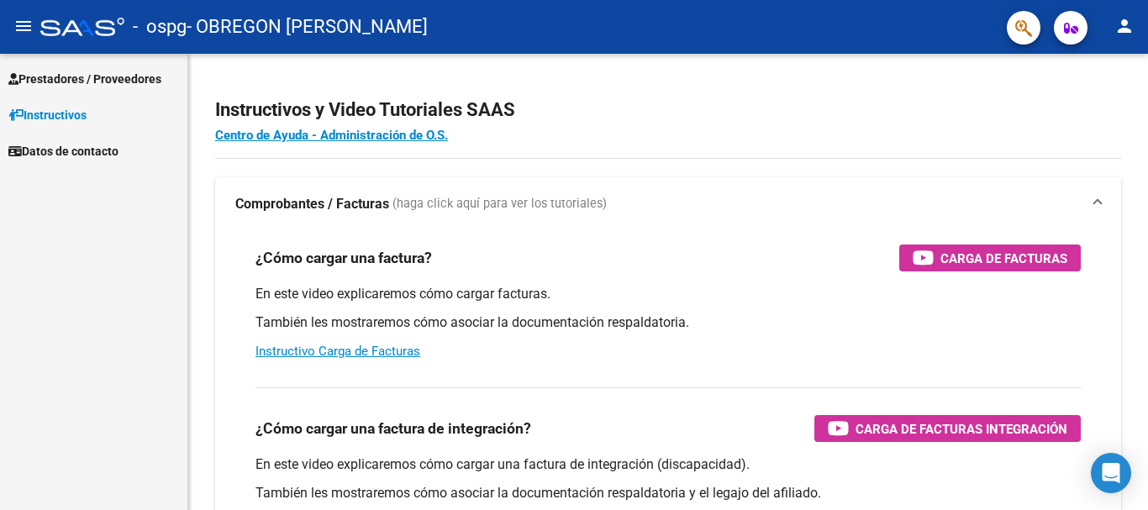
click at [88, 80] on span "Prestadores / Proveedores" at bounding box center [84, 79] width 153 height 18
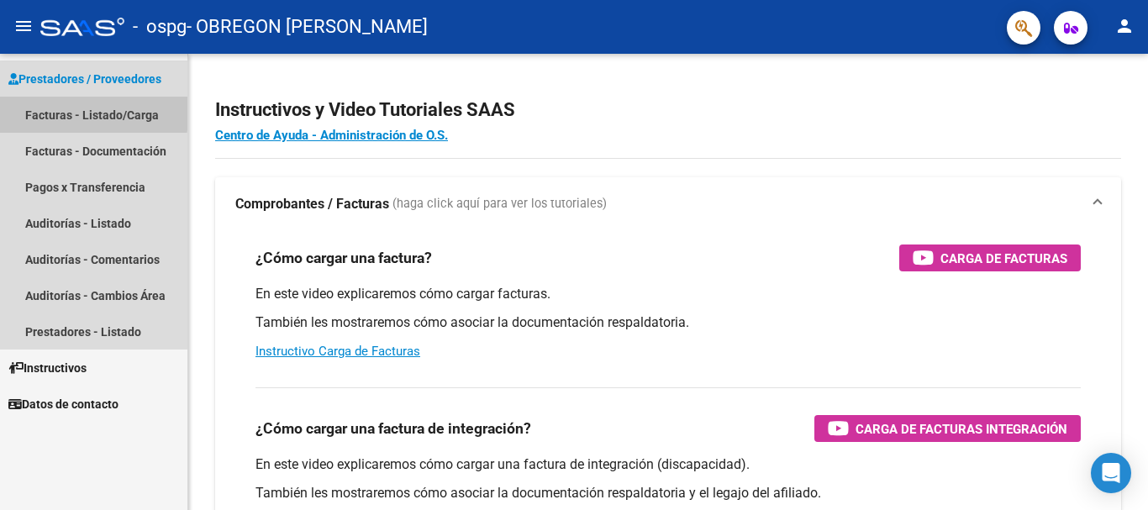
click at [67, 111] on link "Facturas - Listado/Carga" at bounding box center [93, 115] width 187 height 36
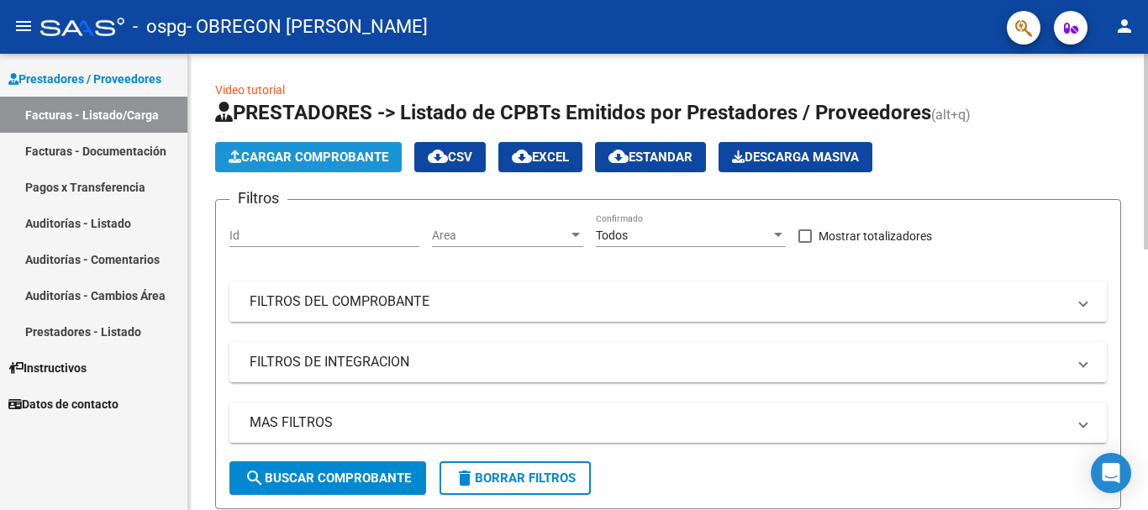
click at [367, 154] on span "Cargar Comprobante" at bounding box center [309, 157] width 160 height 15
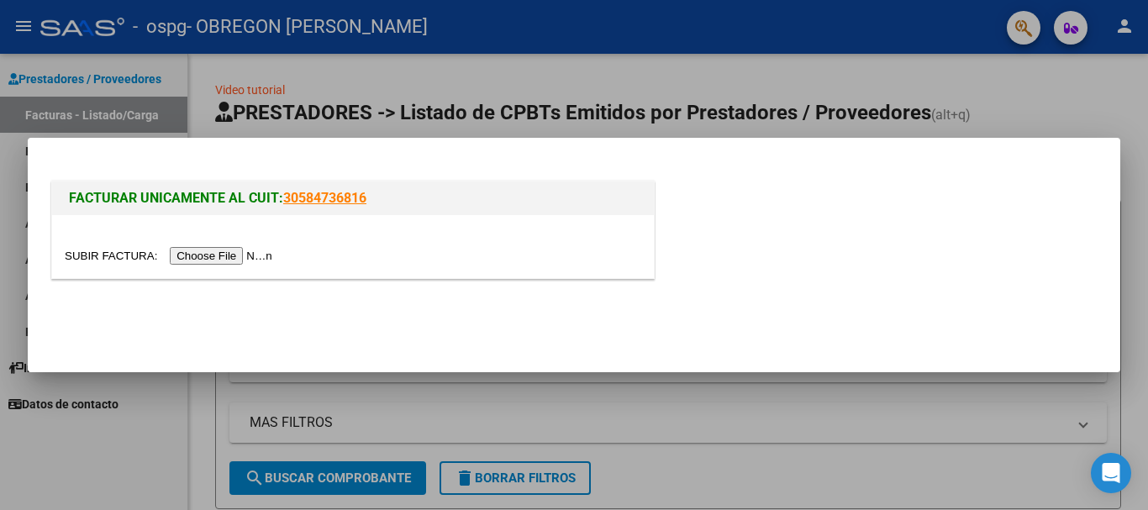
click at [254, 253] on input "file" at bounding box center [171, 256] width 213 height 18
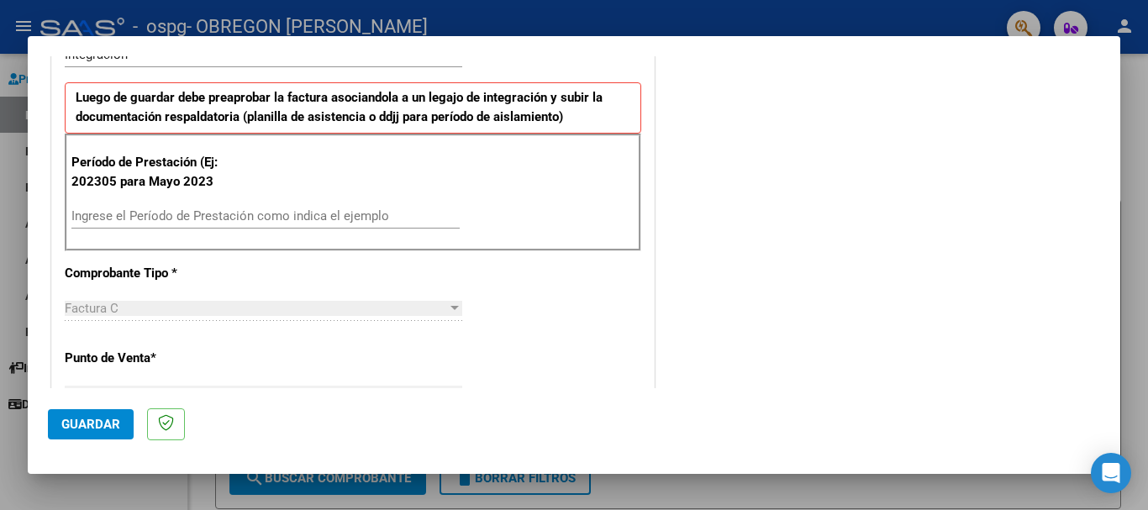
scroll to position [426, 0]
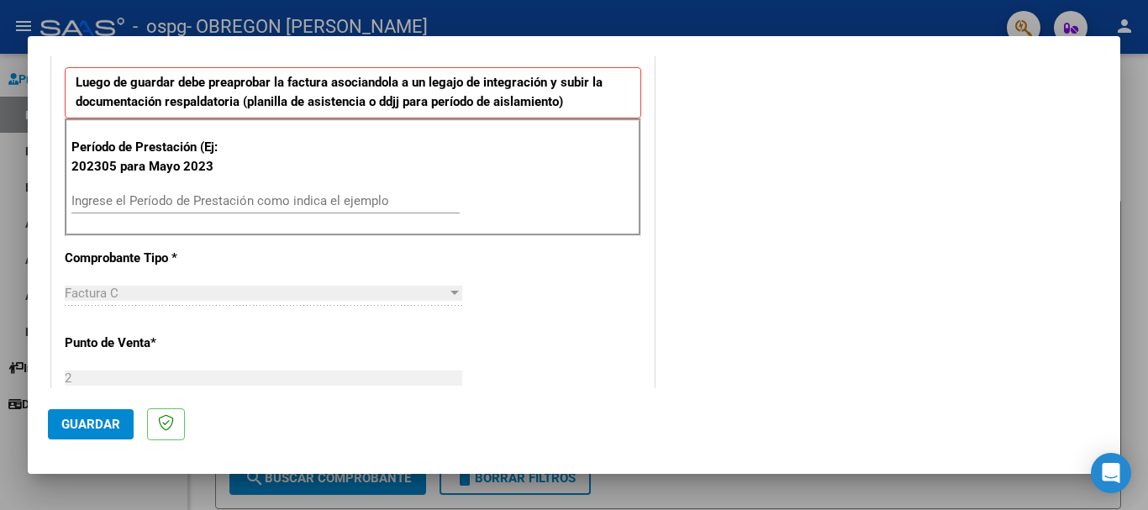
click at [82, 199] on input "Ingrese el Período de Prestación como indica el ejemplo" at bounding box center [265, 200] width 388 height 15
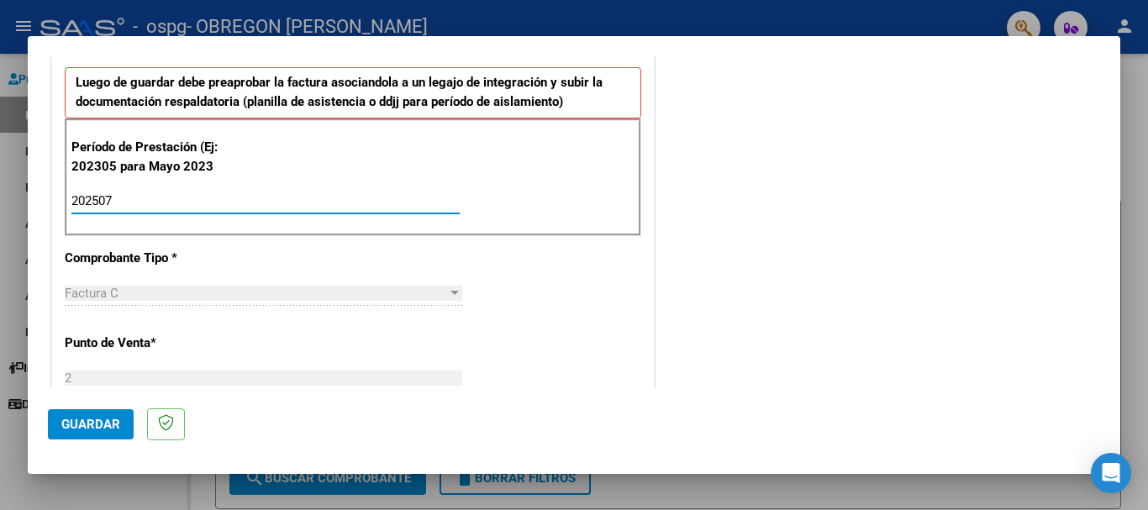
type input "202507"
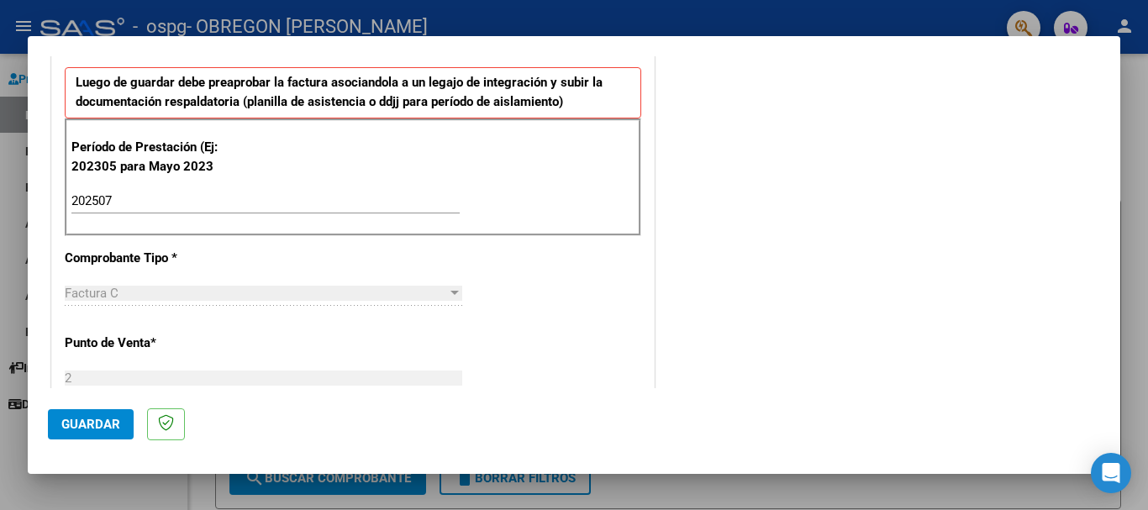
click at [450, 298] on div at bounding box center [454, 293] width 15 height 13
click at [450, 295] on div at bounding box center [454, 293] width 8 height 4
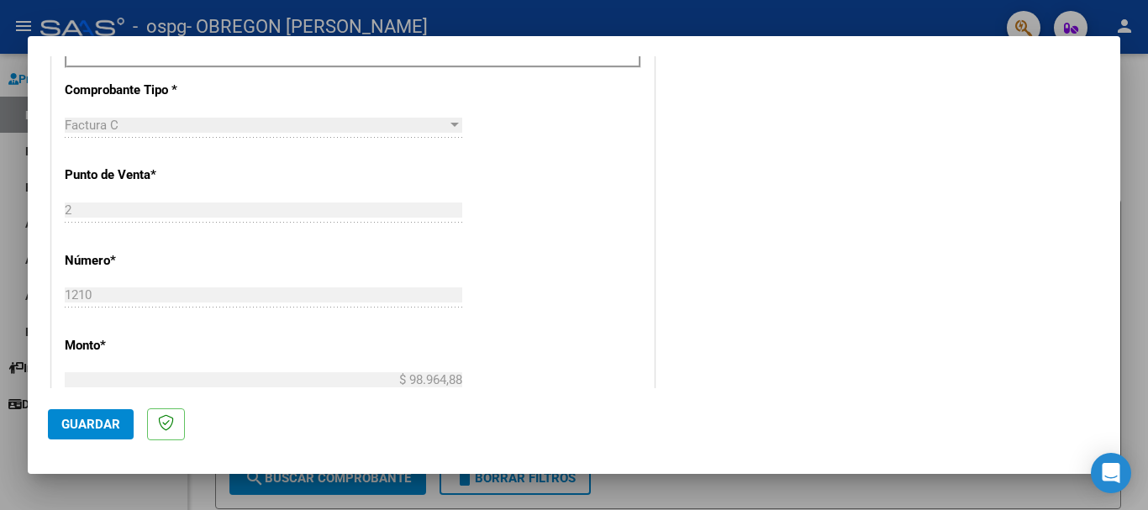
scroll to position [639, 0]
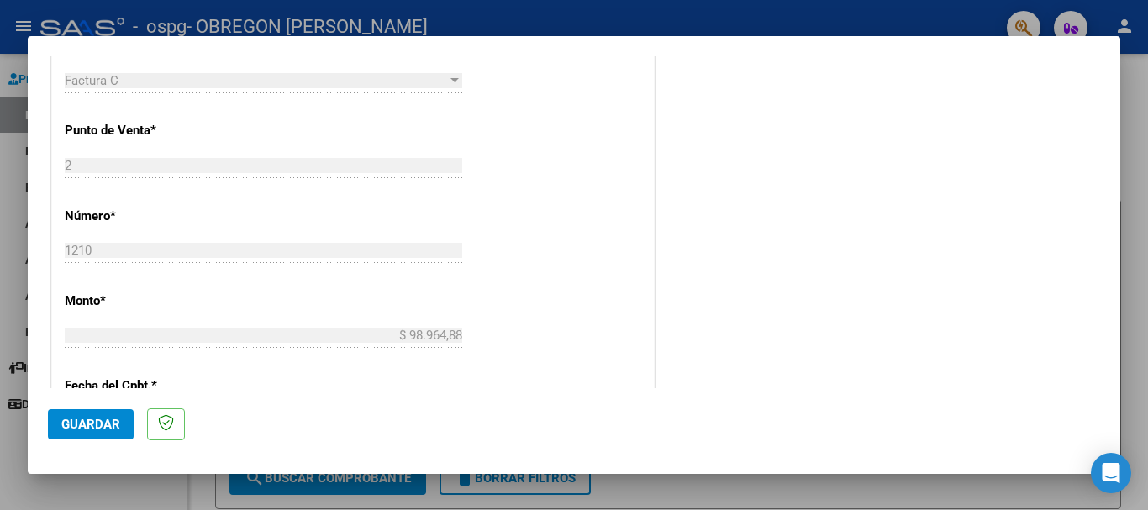
click at [79, 81] on span "Factura C" at bounding box center [92, 80] width 54 height 15
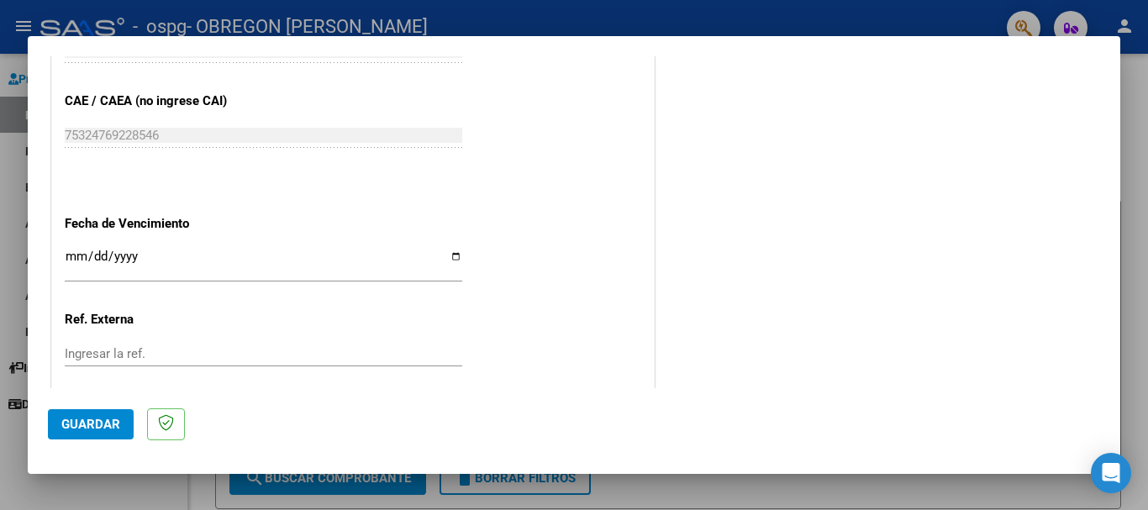
scroll to position [1053, 0]
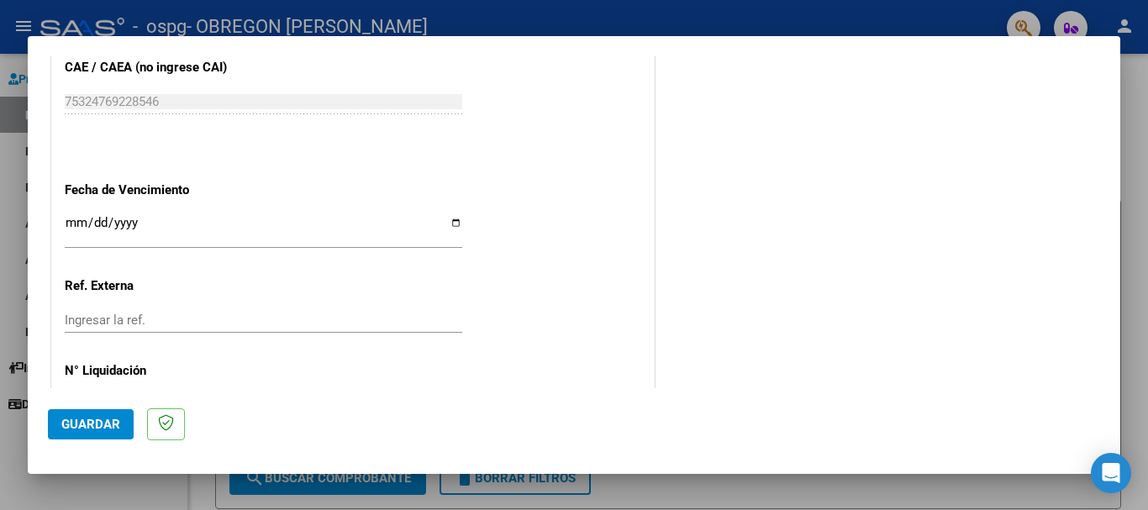
click at [450, 223] on input "Ingresar la fecha" at bounding box center [264, 229] width 398 height 27
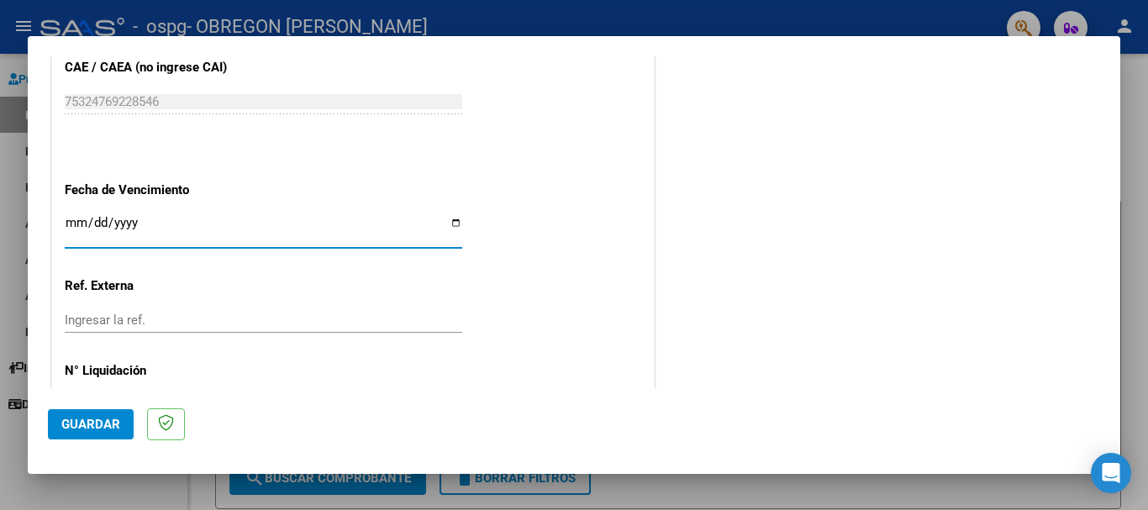
type input "[DATE]"
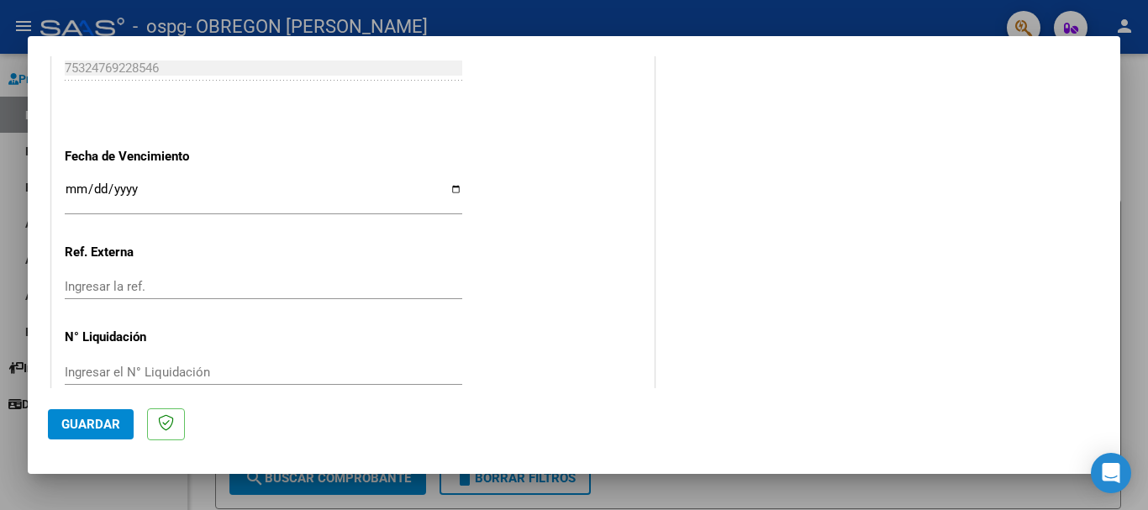
scroll to position [1115, 0]
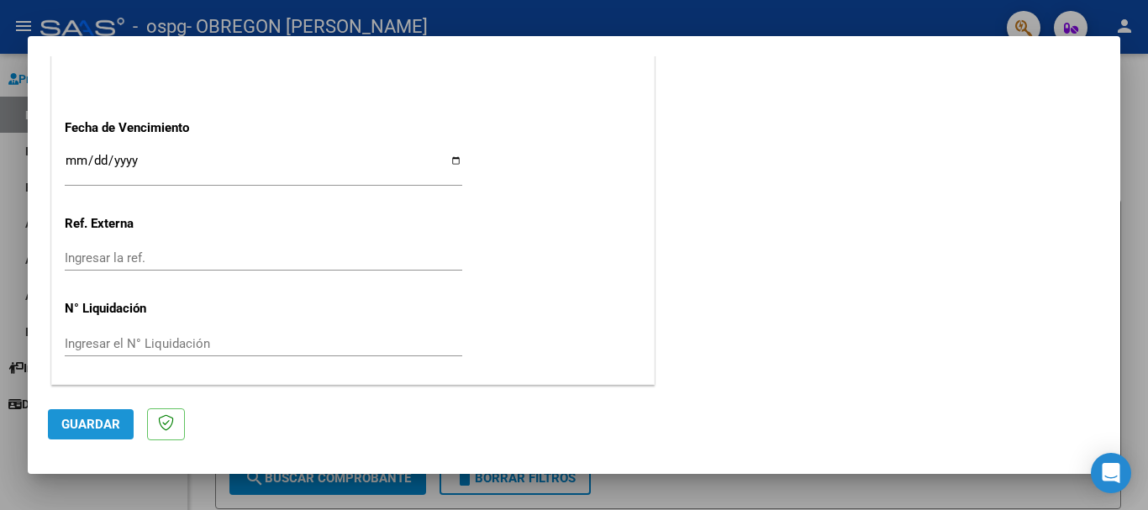
click at [101, 430] on span "Guardar" at bounding box center [90, 424] width 59 height 15
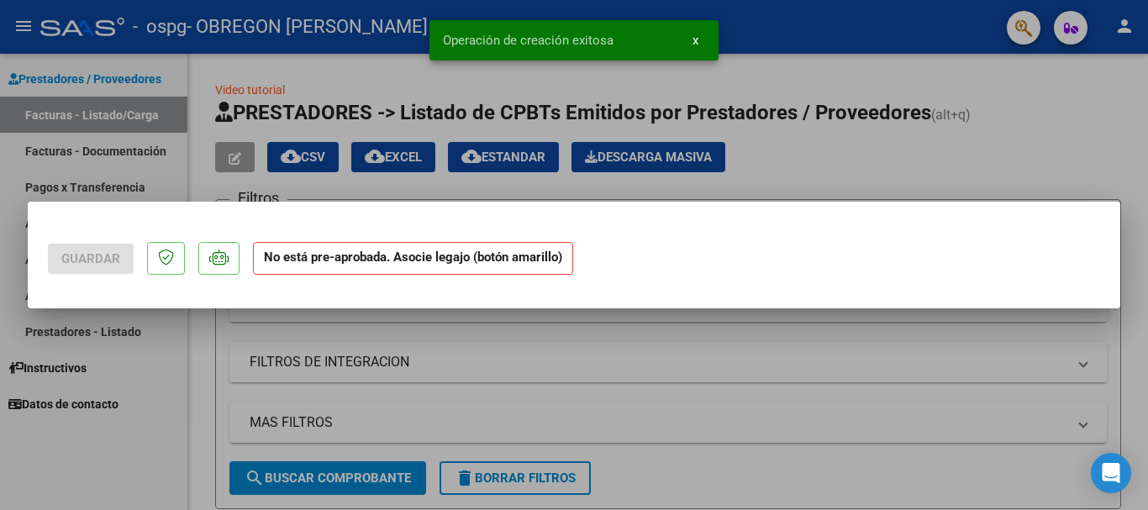
scroll to position [0, 0]
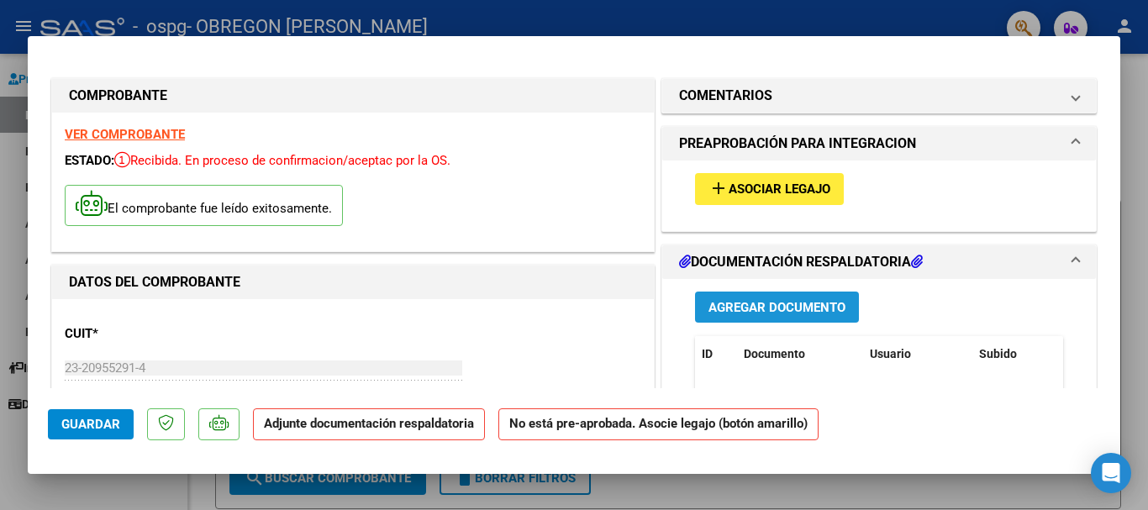
click at [779, 308] on span "Agregar Documento" at bounding box center [776, 307] width 137 height 15
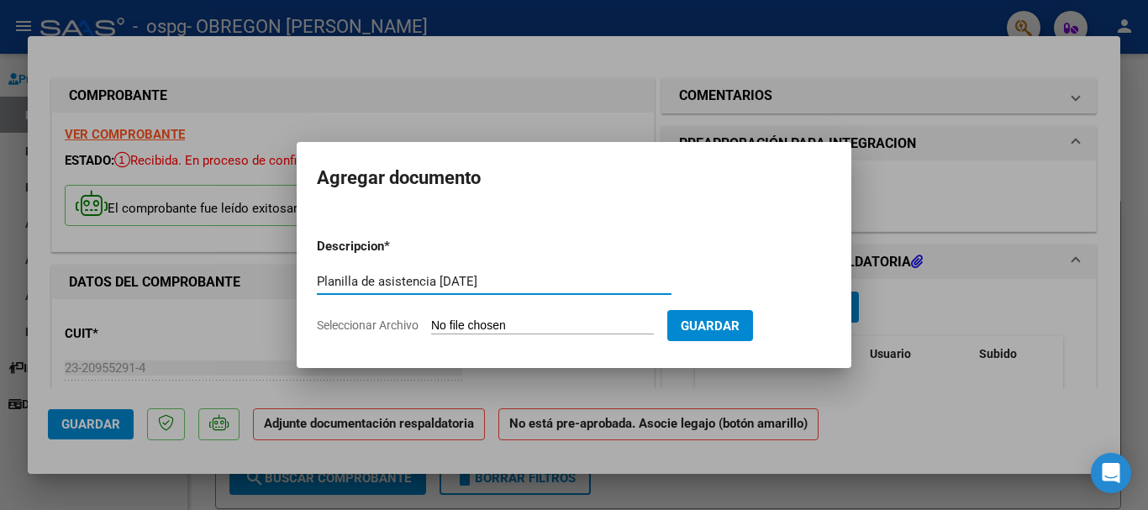
click at [434, 282] on input "Planilla de asistencia [DATE]" at bounding box center [494, 281] width 355 height 15
type input "Planilla de asistencia Feliciotti [PERSON_NAME][DATE]"
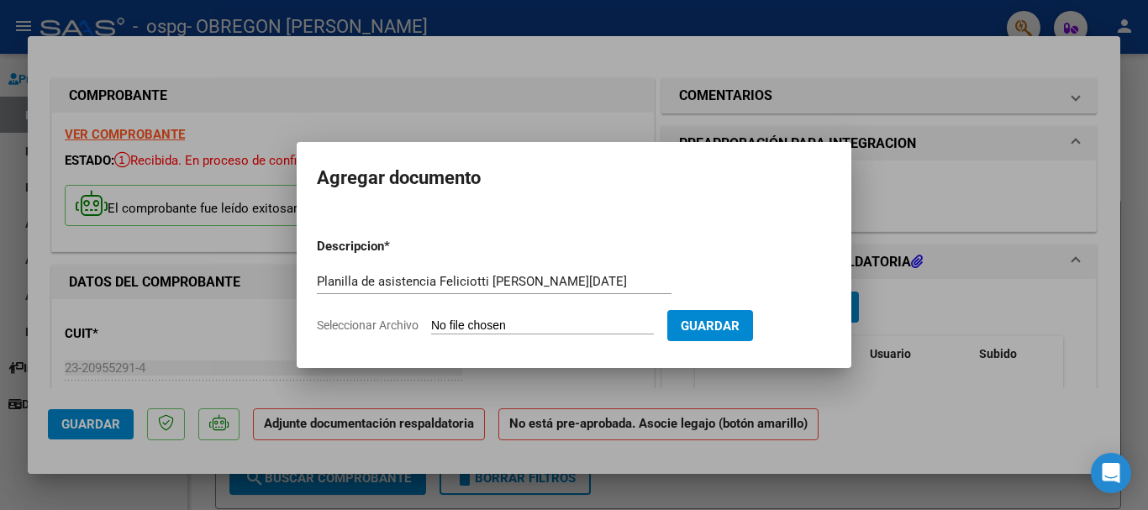
click at [579, 326] on input "Seleccionar Archivo" at bounding box center [542, 327] width 223 height 16
type input "C:\fakepath\Planilla de asistencia [DATE] [PERSON_NAME].pdf"
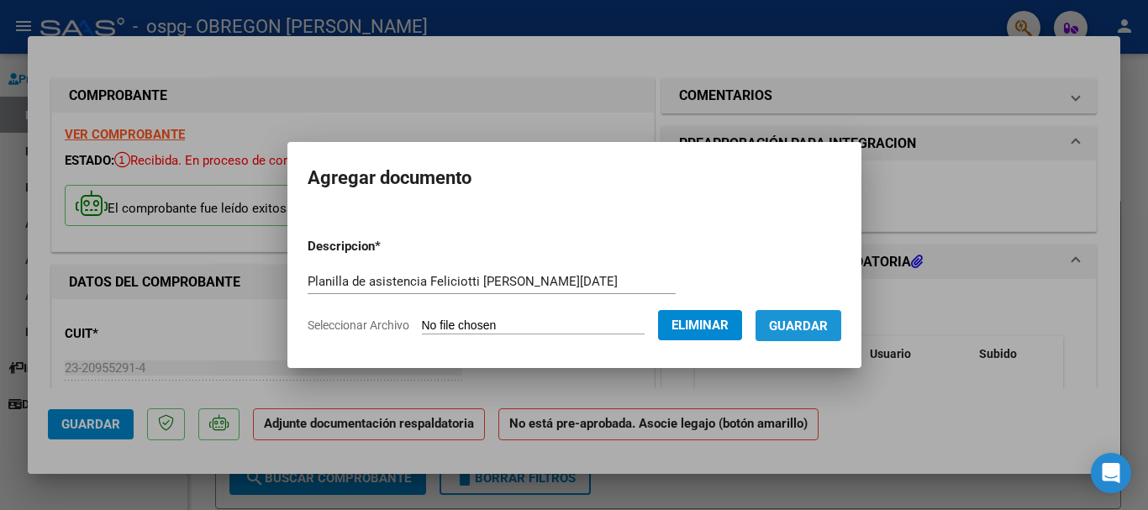
click at [816, 319] on span "Guardar" at bounding box center [798, 326] width 59 height 15
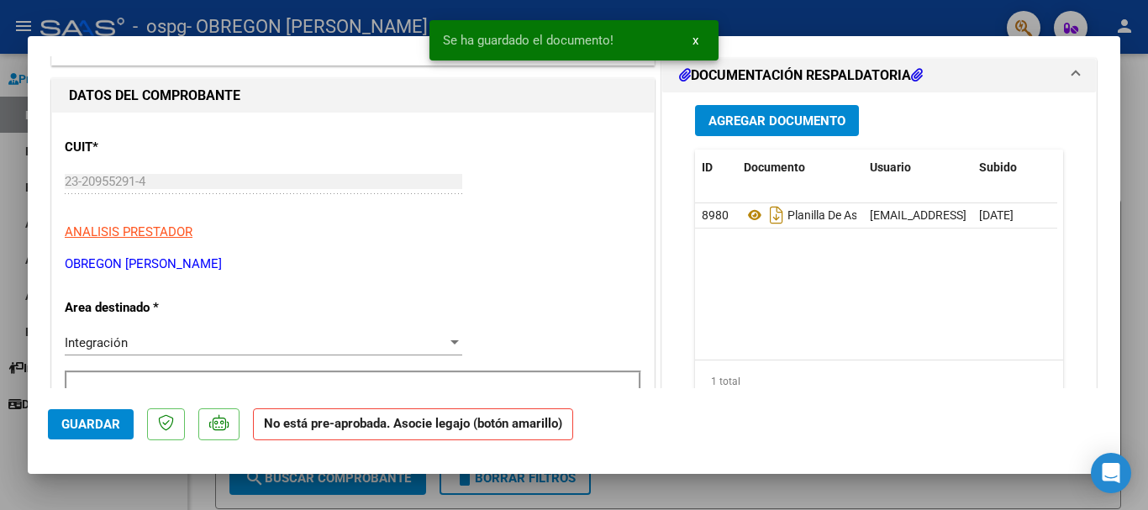
scroll to position [235, 0]
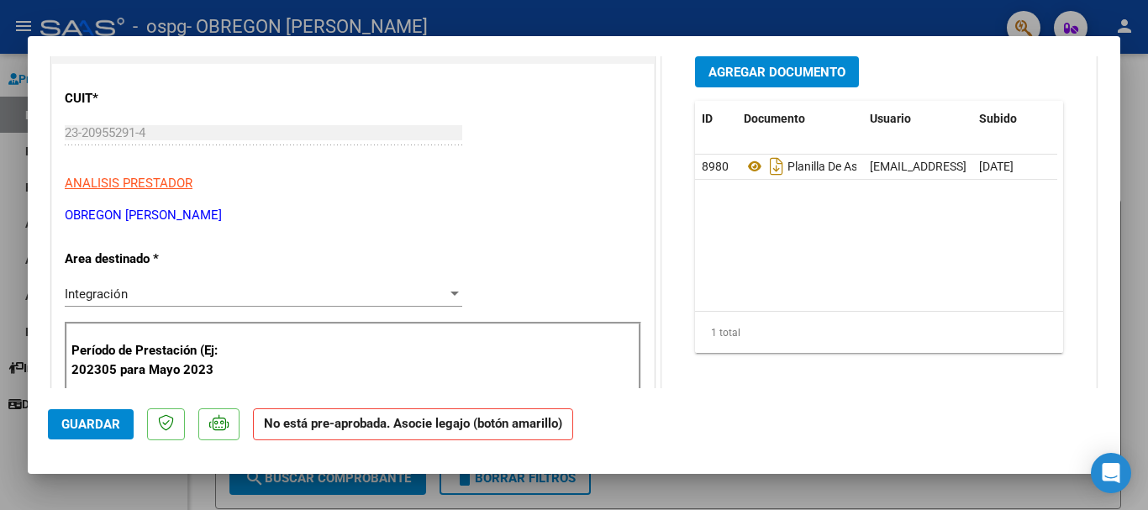
click at [815, 71] on span "Agregar Documento" at bounding box center [776, 72] width 137 height 15
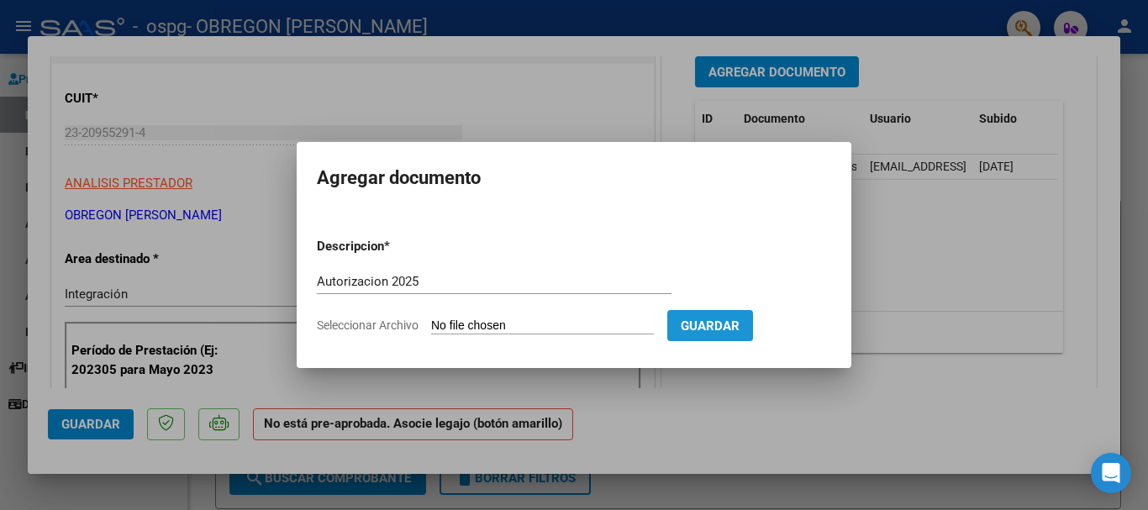
click at [724, 321] on span "Guardar" at bounding box center [710, 326] width 59 height 15
click at [424, 281] on input "Autorizacion 2025" at bounding box center [494, 281] width 355 height 15
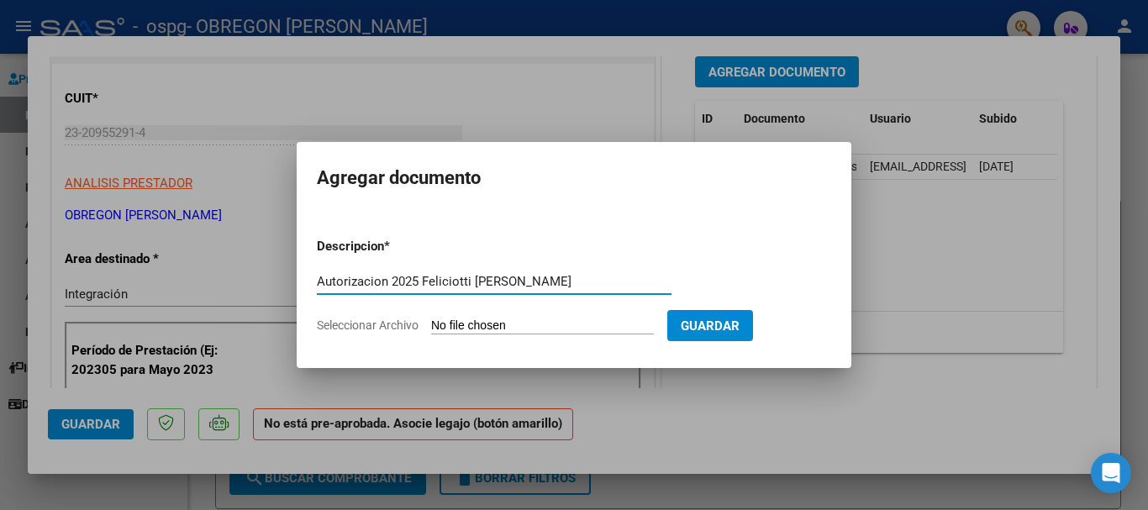
type input "Autorizacion 2025 Feliciotti [PERSON_NAME]"
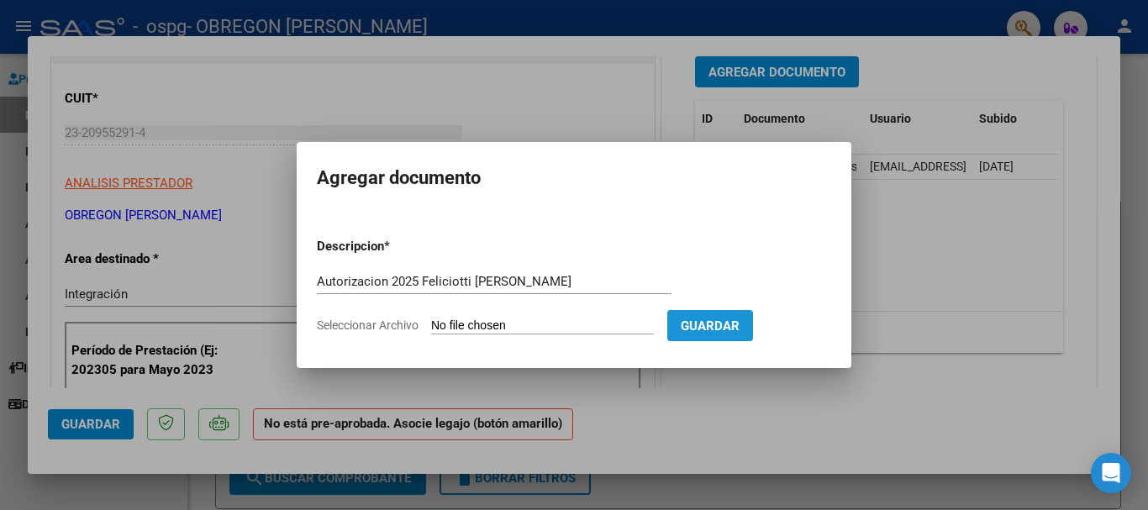
click at [740, 324] on span "Guardar" at bounding box center [710, 326] width 59 height 15
click at [905, 211] on div at bounding box center [574, 255] width 1148 height 510
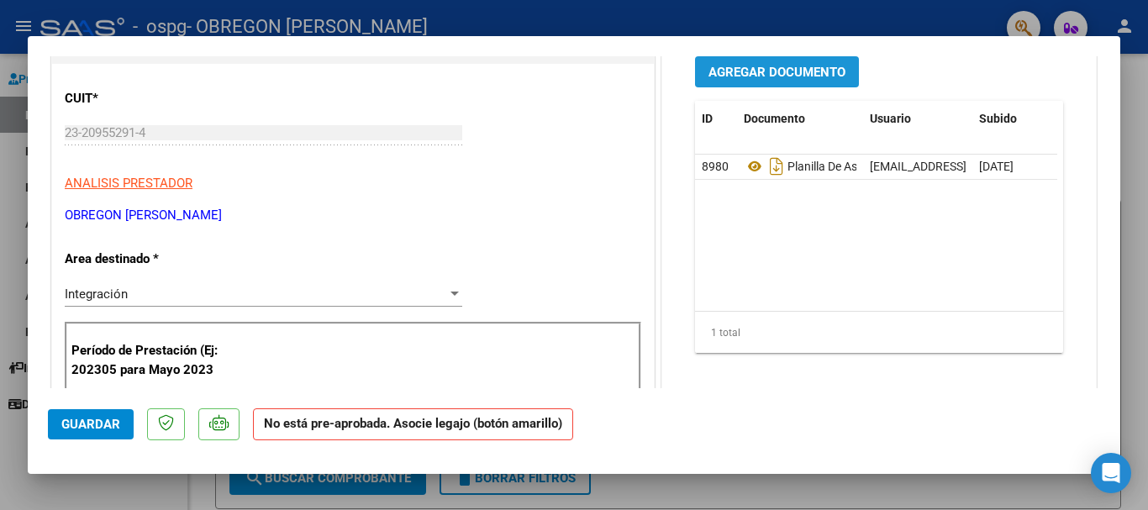
click at [828, 68] on span "Agregar Documento" at bounding box center [776, 72] width 137 height 15
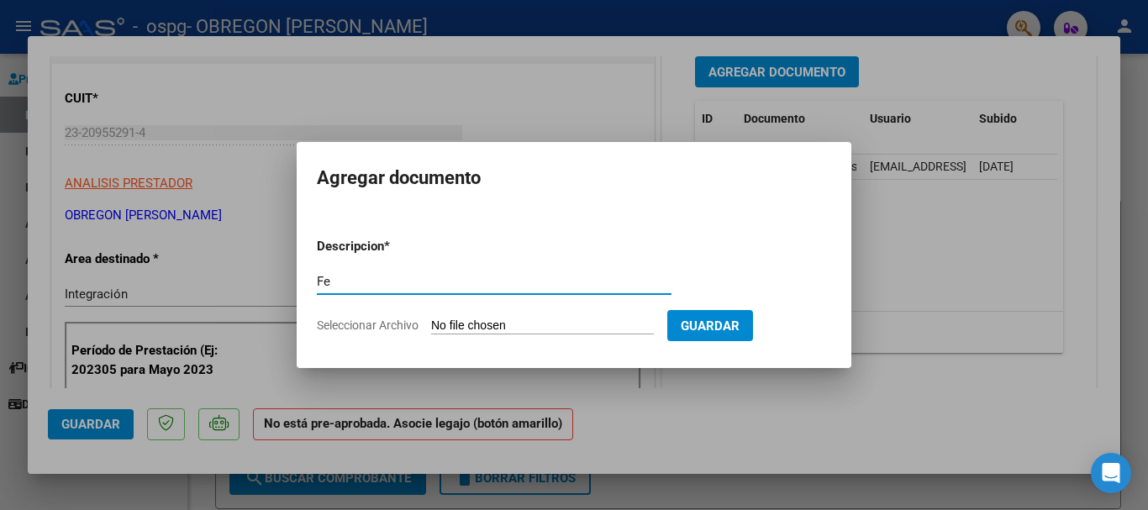
type input "F"
type input "Autorizacion 2025 Feliciotti [PERSON_NAME]"
click at [740, 334] on button "Guardar" at bounding box center [710, 325] width 86 height 31
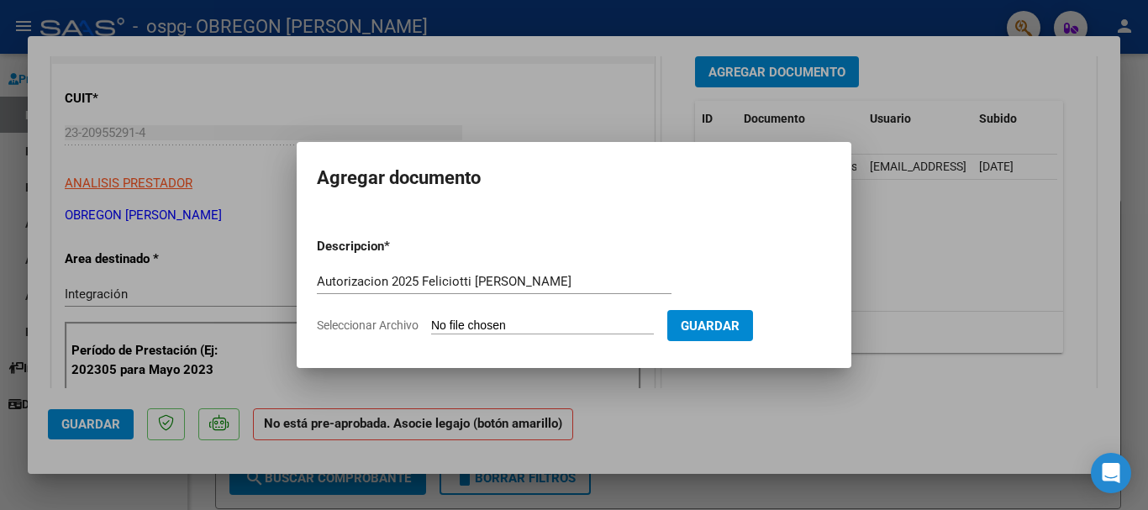
click at [740, 334] on button "Guardar" at bounding box center [710, 325] width 86 height 31
click at [876, 261] on div at bounding box center [574, 255] width 1148 height 510
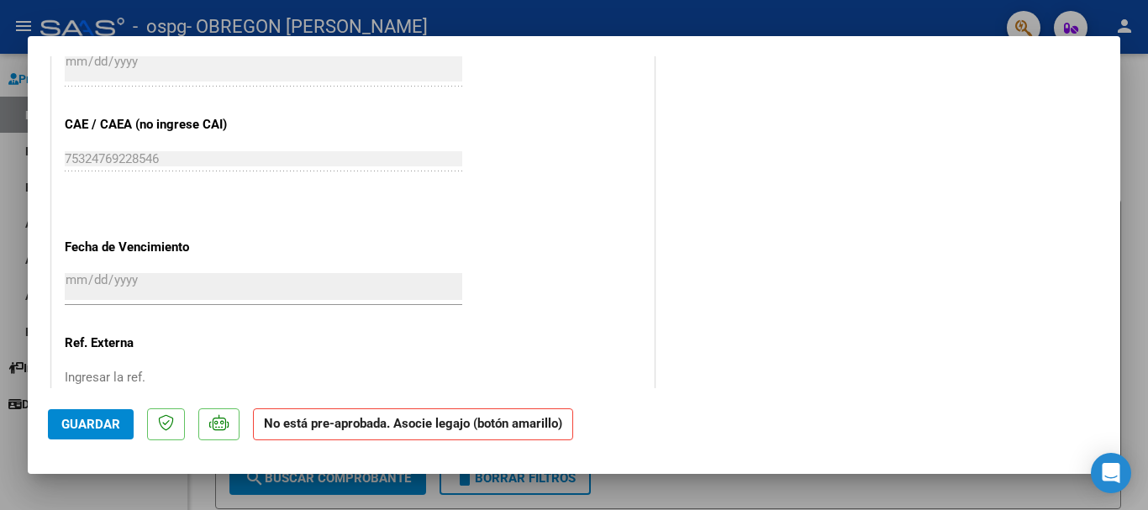
scroll to position [1128, 0]
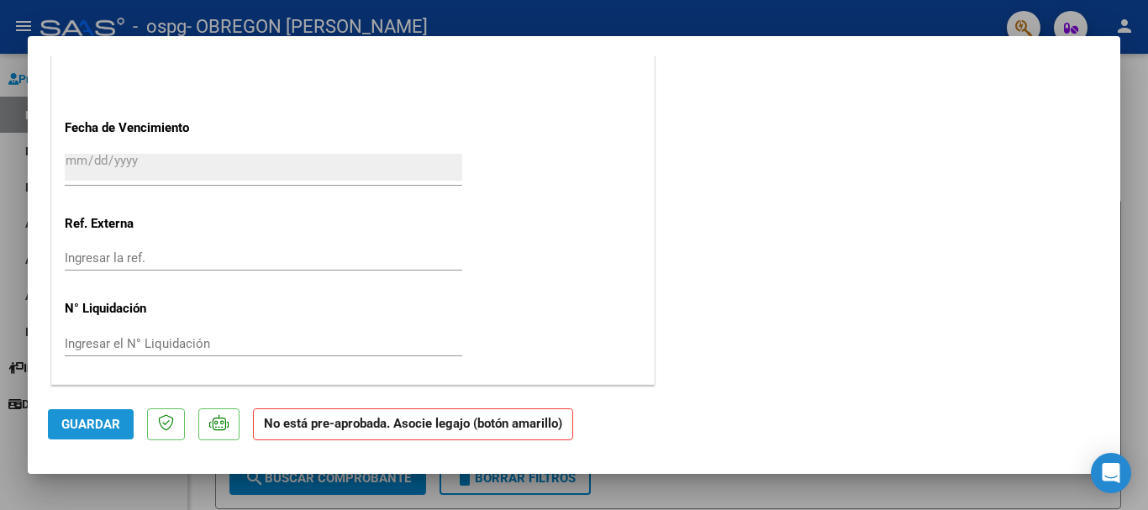
click at [99, 433] on button "Guardar" at bounding box center [91, 424] width 86 height 30
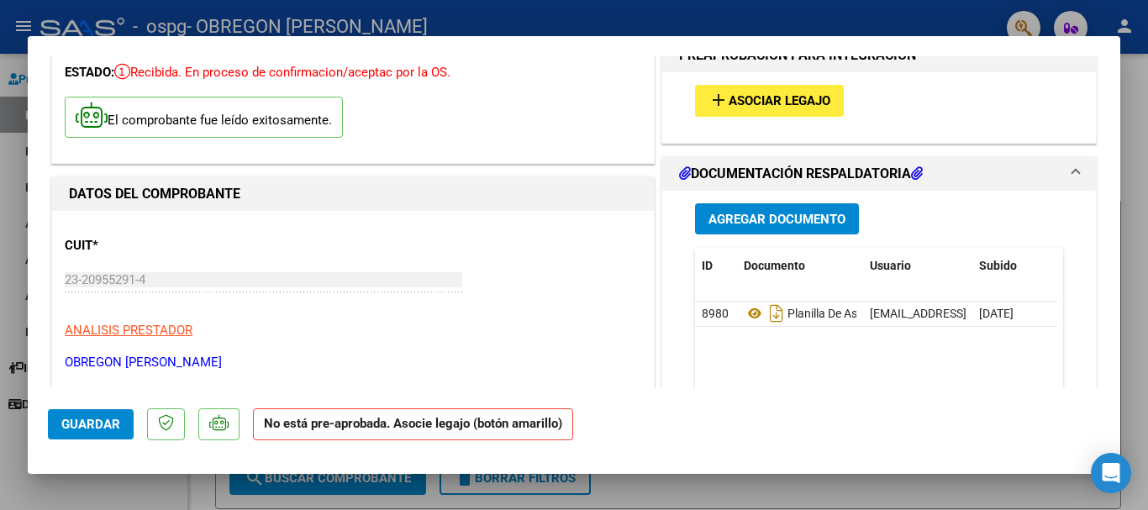
scroll to position [0, 0]
